Goal: Task Accomplishment & Management: Manage account settings

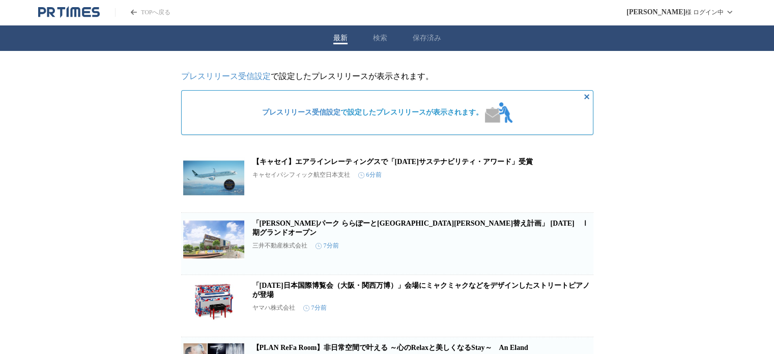
click at [314, 116] on link "プレスリリース受信設定" at bounding box center [301, 112] width 78 height 8
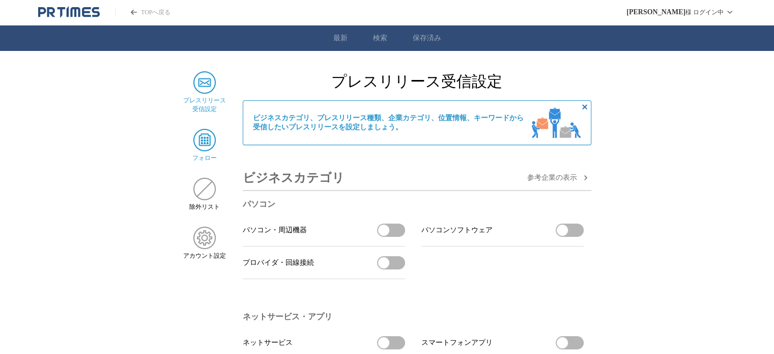
click at [206, 145] on img at bounding box center [204, 140] width 22 height 22
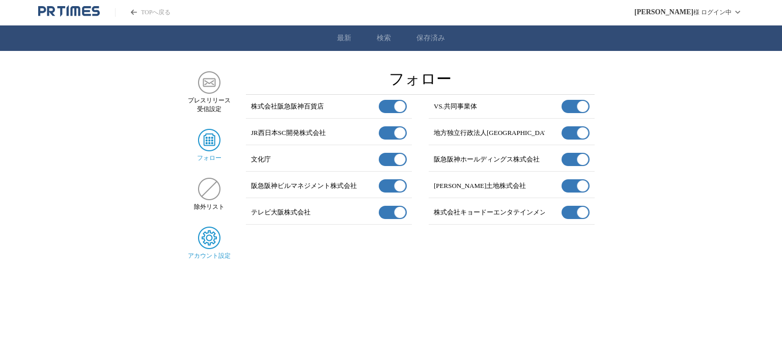
click at [214, 243] on img at bounding box center [209, 238] width 22 height 22
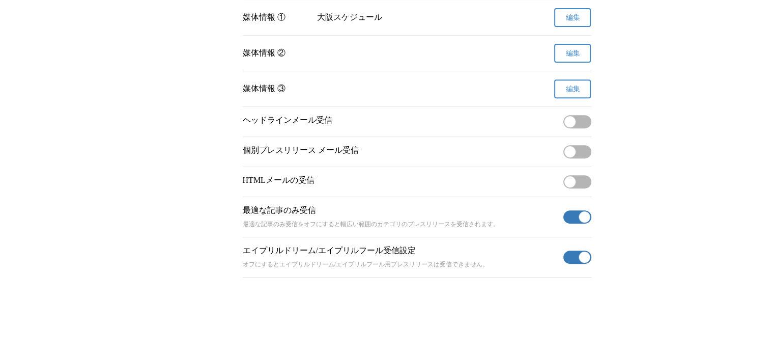
scroll to position [444, 0]
click at [578, 118] on button "無効" at bounding box center [577, 121] width 28 height 13
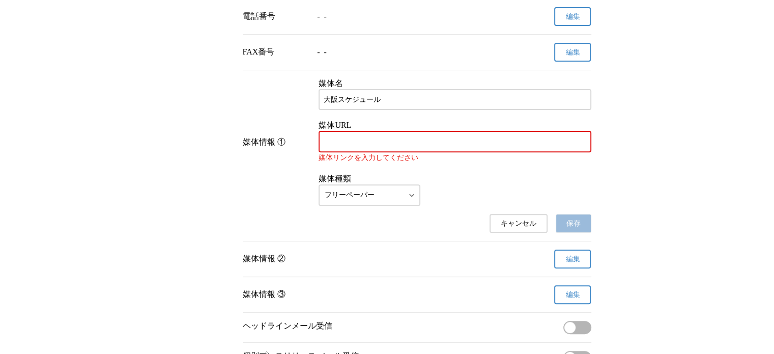
scroll to position [343, 0]
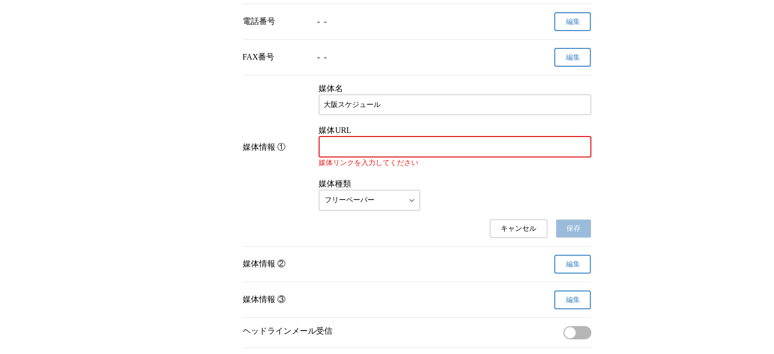
type button "on"
click at [397, 152] on input "媒体URL" at bounding box center [455, 146] width 262 height 11
paste input "https://osakaschedule.jp/"
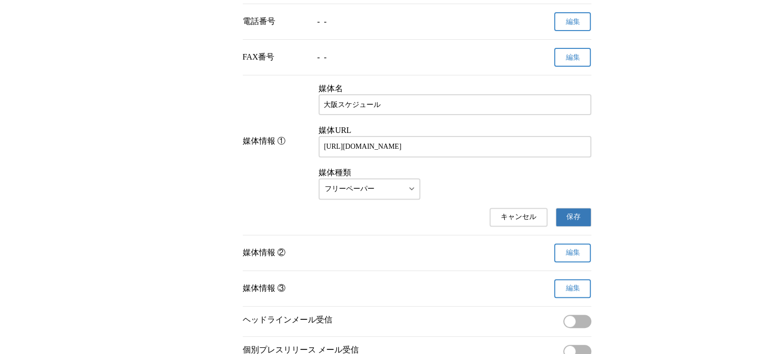
type input "https://osakaschedule.jp/"
click at [570, 221] on span "保存" at bounding box center [574, 216] width 14 height 9
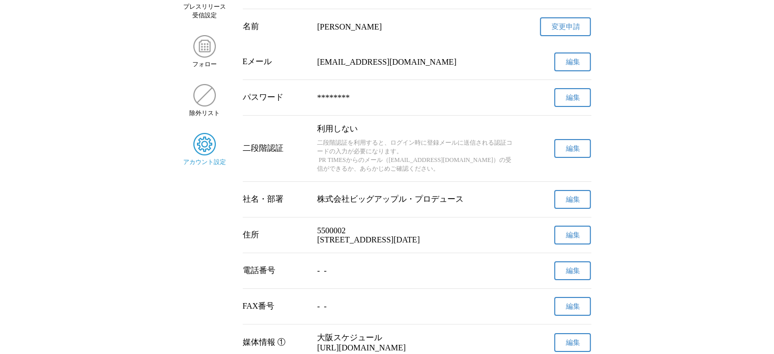
scroll to position [0, 0]
